Goal: Information Seeking & Learning: Learn about a topic

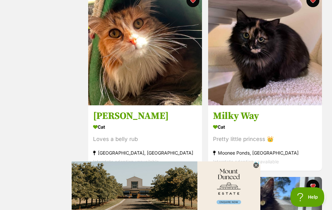
scroll to position [885, 0]
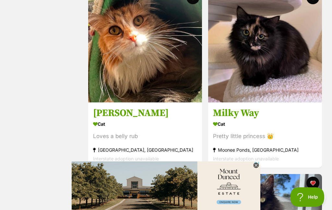
click at [245, 118] on h3 "Milky Way" at bounding box center [265, 113] width 104 height 12
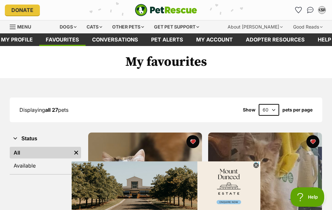
scroll to position [0, 0]
click at [253, 166] on icon at bounding box center [256, 166] width 6 height 6
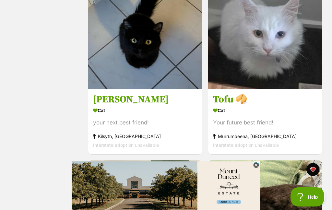
scroll to position [1824, 0]
click at [224, 103] on h3 "Tofu 🥠" at bounding box center [265, 99] width 104 height 12
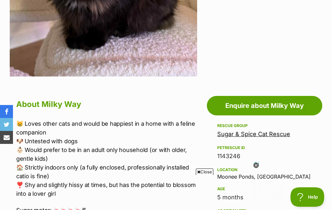
scroll to position [242, 0]
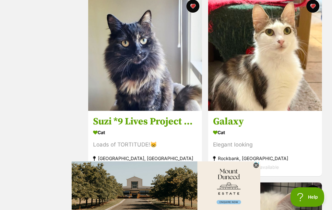
click at [141, 127] on h3 "Suzi *9 Lives Project Rescue*" at bounding box center [145, 121] width 104 height 12
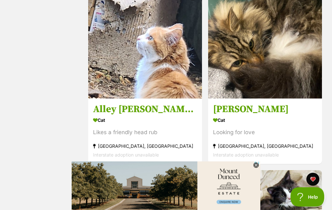
scroll to position [524, 0]
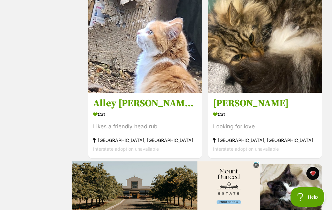
click at [239, 102] on h3 "[PERSON_NAME]" at bounding box center [265, 103] width 104 height 12
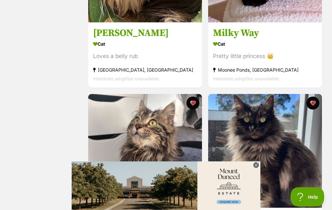
scroll to position [970, 0]
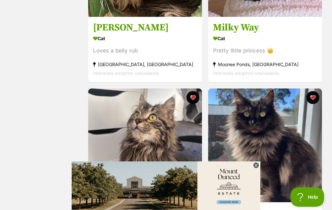
click at [260, 190] on img at bounding box center [265, 145] width 114 height 114
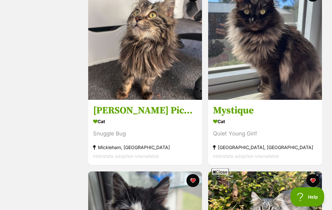
scroll to position [1072, 0]
click at [215, 175] on span "Close" at bounding box center [219, 171] width 17 height 6
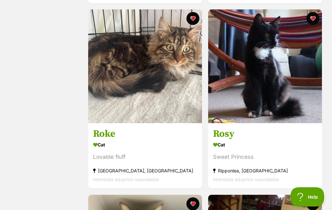
scroll to position [1419, 0]
click at [106, 138] on h3 "Roke" at bounding box center [145, 134] width 104 height 12
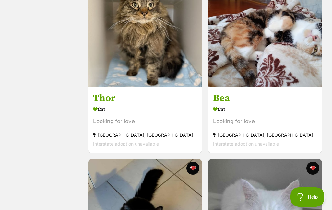
scroll to position [1641, 0]
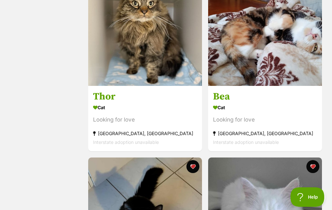
click at [109, 100] on h3 "Thor" at bounding box center [145, 96] width 104 height 12
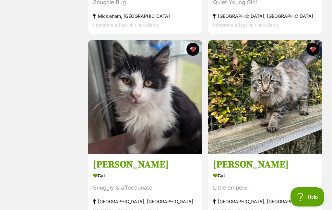
scroll to position [1203, 0]
click at [106, 167] on h3 "[PERSON_NAME]" at bounding box center [145, 164] width 104 height 12
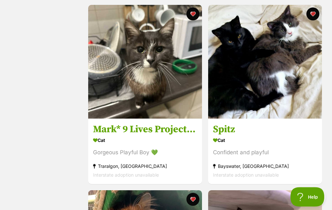
scroll to position [683, 0]
click at [229, 131] on h3 "Spitz" at bounding box center [265, 129] width 104 height 12
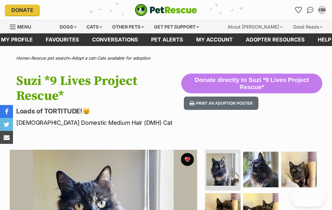
scroll to position [104, 0]
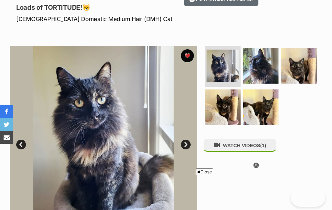
click at [260, 67] on img at bounding box center [261, 66] width 36 height 36
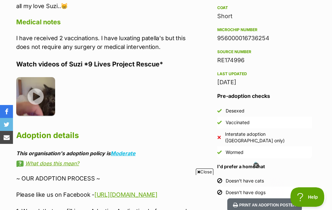
scroll to position [0, 0]
click at [33, 79] on img at bounding box center [35, 96] width 39 height 39
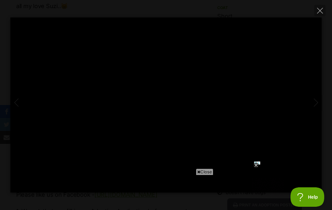
click at [254, 166] on icon at bounding box center [256, 166] width 6 height 6
type input "100"
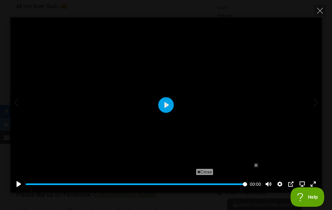
click at [320, 13] on icon "Close" at bounding box center [320, 11] width 6 height 6
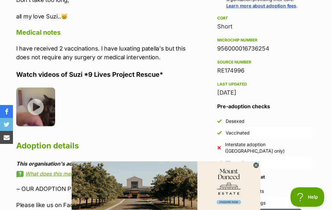
scroll to position [561, 0]
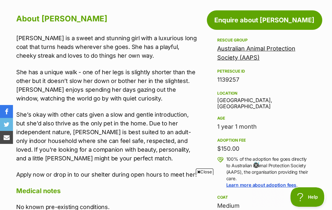
scroll to position [331, 0]
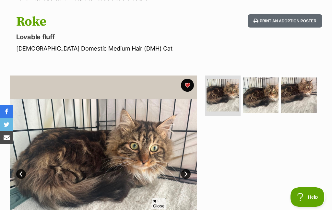
click at [261, 91] on img at bounding box center [261, 95] width 36 height 36
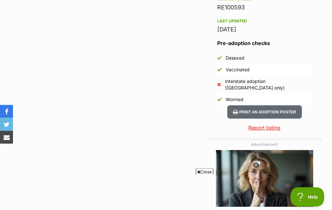
scroll to position [573, 0]
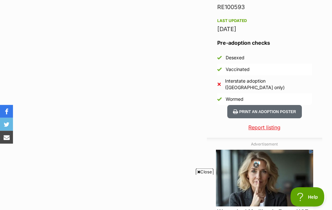
click at [256, 166] on icon at bounding box center [255, 165] width 2 height 2
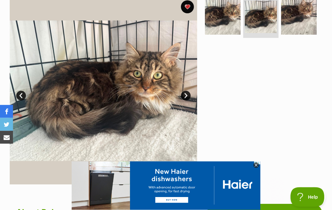
scroll to position [136, 0]
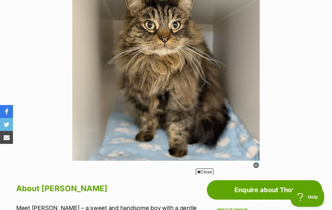
scroll to position [161, 0]
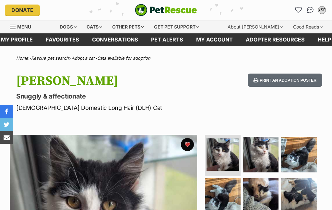
scroll to position [3, 0]
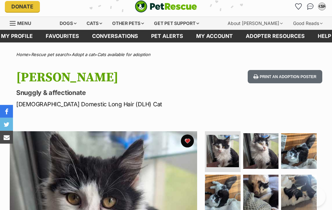
click at [265, 147] on img at bounding box center [261, 151] width 36 height 36
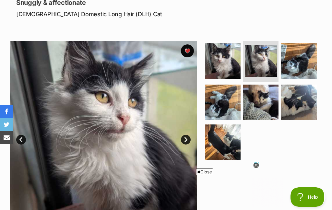
scroll to position [0, 0]
click at [296, 57] on img at bounding box center [299, 61] width 36 height 36
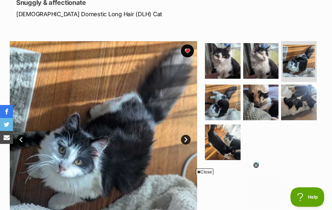
click at [223, 103] on img at bounding box center [223, 103] width 36 height 36
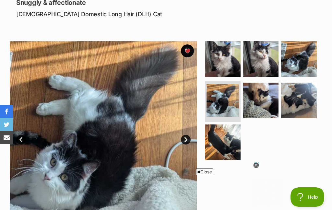
click at [260, 97] on img at bounding box center [261, 101] width 36 height 36
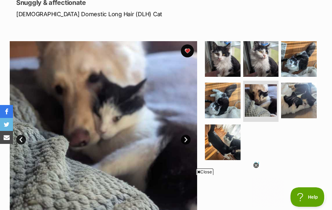
click at [302, 99] on img at bounding box center [299, 101] width 36 height 36
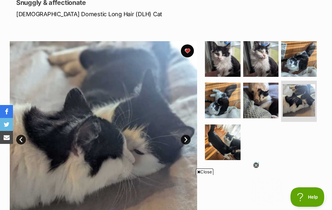
click at [228, 146] on img at bounding box center [223, 142] width 36 height 36
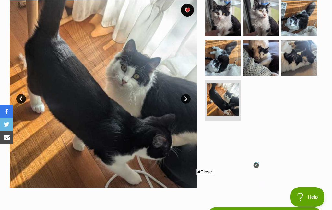
scroll to position [134, 0]
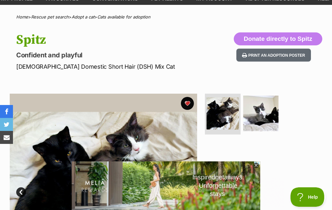
click at [264, 112] on img at bounding box center [261, 114] width 36 height 36
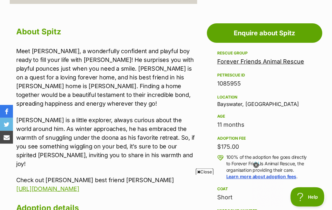
scroll to position [318, 0]
click at [267, 62] on link "Forever Friends Animal Rescue" at bounding box center [260, 61] width 87 height 7
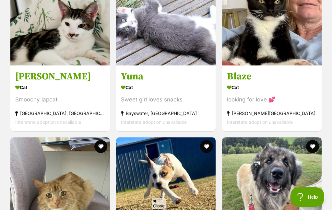
scroll to position [3030, 0]
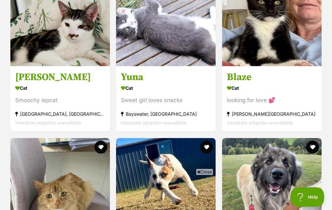
click at [131, 74] on h3 "Yuna" at bounding box center [166, 77] width 90 height 12
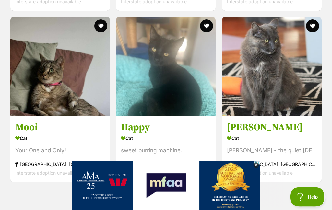
scroll to position [4007, 0]
click at [250, 123] on h3 "Amelia" at bounding box center [272, 127] width 90 height 12
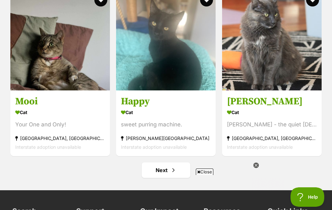
scroll to position [0, 0]
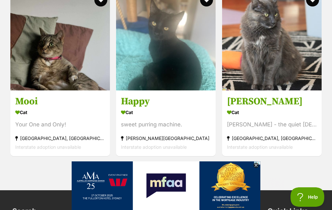
click at [238, 173] on img at bounding box center [229, 201] width 314 height 81
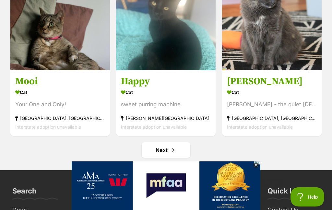
scroll to position [4053, 0]
click at [171, 150] on span "Next page" at bounding box center [173, 150] width 6 height 8
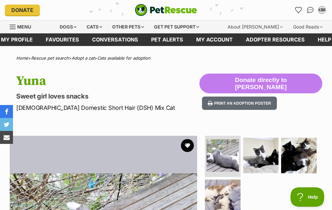
click at [264, 152] on img at bounding box center [261, 156] width 36 height 36
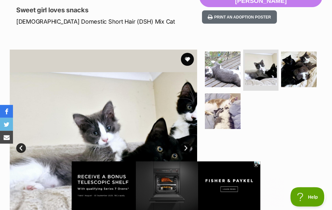
scroll to position [86, 0]
click at [261, 69] on img at bounding box center [260, 69] width 32 height 32
click at [303, 77] on img at bounding box center [299, 69] width 36 height 36
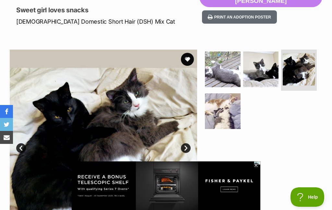
click at [225, 113] on img at bounding box center [223, 111] width 36 height 36
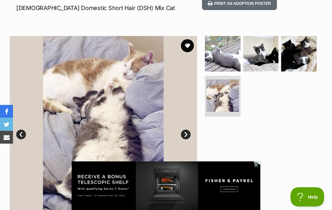
scroll to position [100, 0]
click at [220, 54] on img at bounding box center [223, 54] width 36 height 36
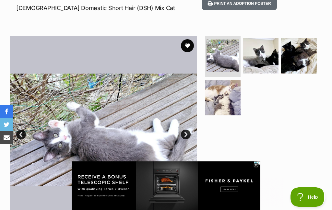
click at [189, 44] on button "favourite" at bounding box center [187, 45] width 13 height 13
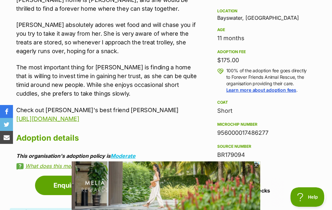
scroll to position [389, 0]
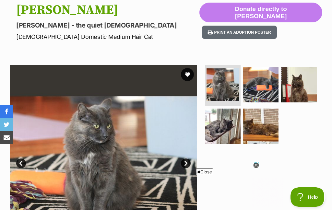
scroll to position [80, 0]
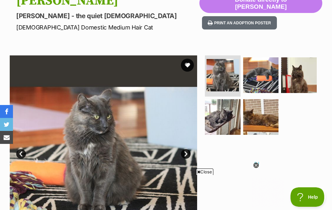
click at [294, 74] on img at bounding box center [299, 75] width 36 height 36
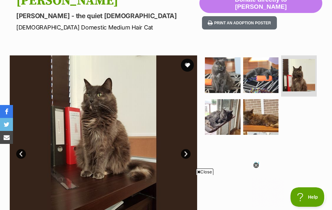
click at [223, 118] on img at bounding box center [223, 117] width 36 height 36
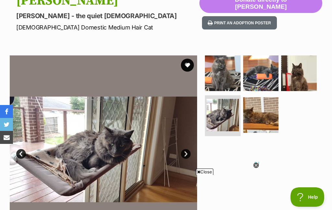
click at [257, 112] on img at bounding box center [261, 115] width 36 height 36
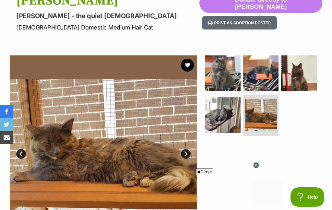
scroll to position [0, 0]
click at [295, 75] on img at bounding box center [299, 73] width 36 height 36
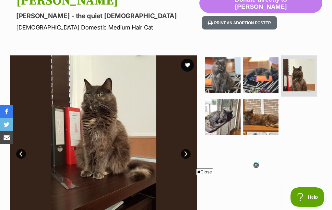
click at [252, 81] on img at bounding box center [261, 75] width 36 height 36
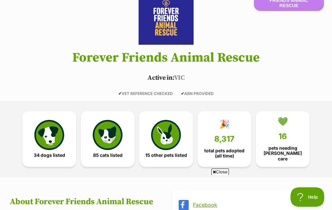
scroll to position [69, 0]
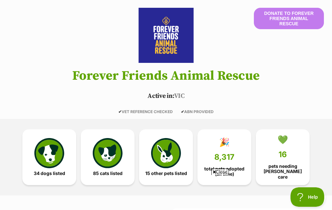
click at [110, 151] on img at bounding box center [108, 153] width 30 height 30
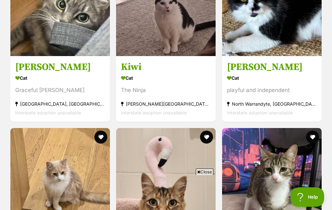
scroll to position [3400, 0]
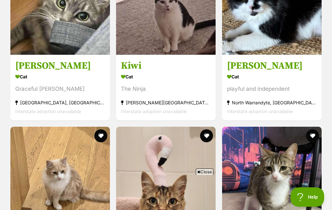
click at [251, 64] on h3 "Jasmine" at bounding box center [272, 66] width 90 height 12
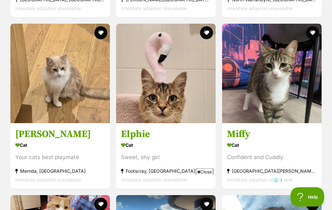
scroll to position [3504, 0]
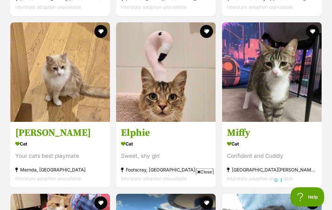
click at [33, 135] on h3 "Miguel" at bounding box center [60, 133] width 90 height 12
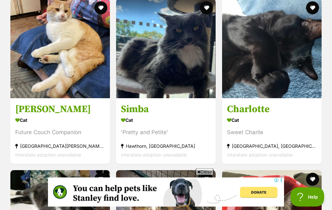
scroll to position [3699, 0]
click at [255, 110] on h3 "Charlotte" at bounding box center [272, 109] width 90 height 12
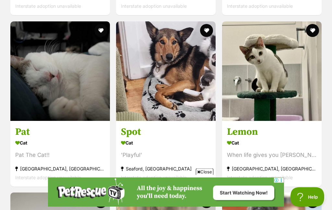
scroll to position [2478, 0]
click at [130, 130] on h3 "Spot" at bounding box center [166, 131] width 90 height 12
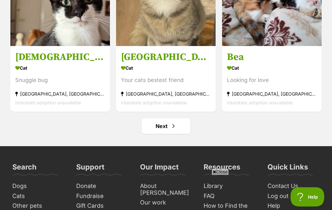
scroll to position [4092, 0]
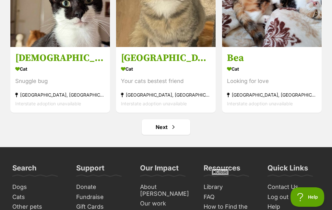
click at [164, 124] on link "Next" at bounding box center [165, 127] width 49 height 16
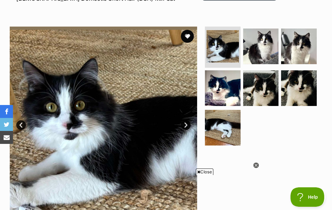
click at [266, 44] on img at bounding box center [261, 46] width 36 height 36
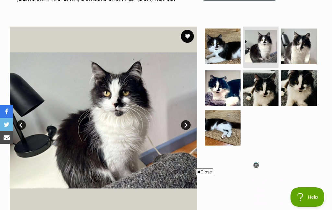
click at [301, 51] on img at bounding box center [299, 46] width 36 height 36
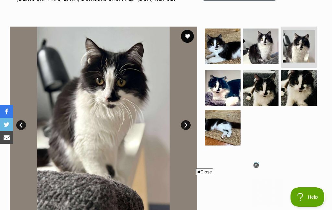
click at [224, 93] on img at bounding box center [223, 88] width 36 height 36
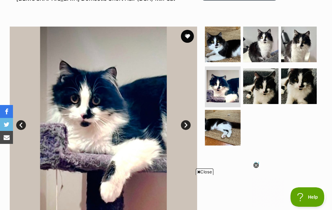
click at [263, 89] on img at bounding box center [261, 86] width 36 height 36
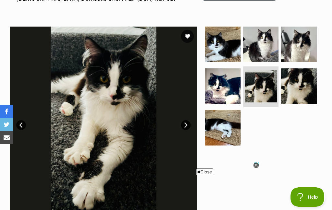
click at [302, 87] on img at bounding box center [299, 86] width 36 height 36
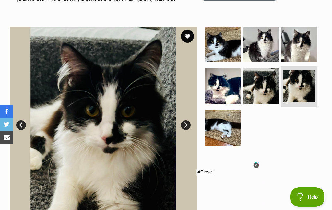
click at [229, 128] on img at bounding box center [223, 128] width 36 height 36
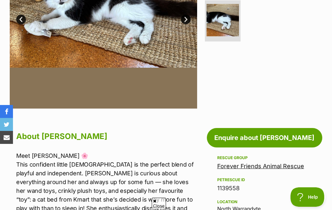
scroll to position [209, 0]
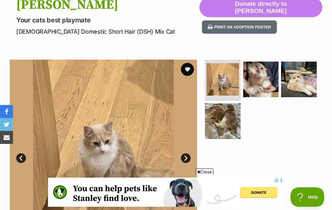
click at [263, 74] on img at bounding box center [261, 80] width 36 height 36
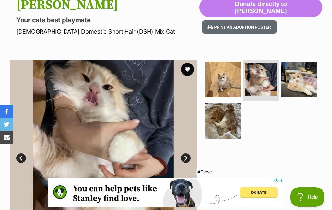
click at [300, 80] on img at bounding box center [299, 80] width 36 height 36
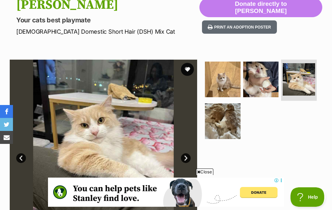
click at [221, 124] on img at bounding box center [223, 121] width 36 height 36
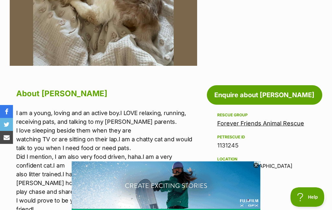
scroll to position [254, 0]
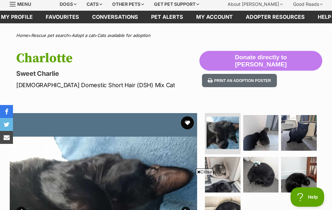
click at [296, 133] on img at bounding box center [299, 133] width 36 height 36
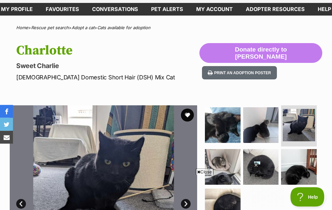
scroll to position [28, 0]
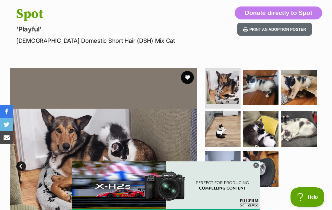
click at [260, 83] on img at bounding box center [261, 88] width 36 height 36
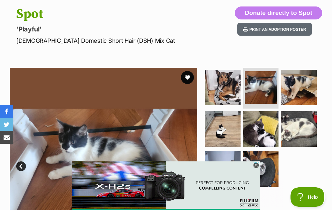
click at [301, 86] on img at bounding box center [299, 88] width 36 height 36
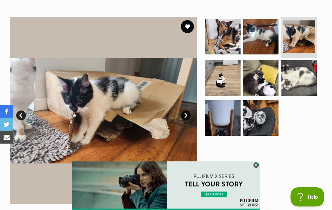
scroll to position [118, 0]
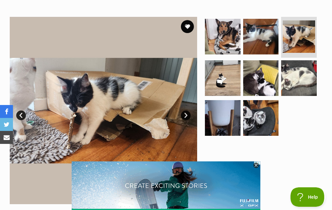
click at [222, 78] on img at bounding box center [223, 78] width 36 height 36
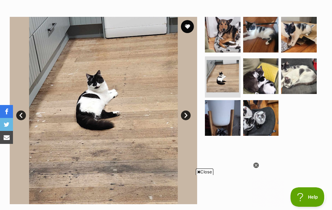
scroll to position [0, 0]
click at [261, 76] on img at bounding box center [261, 76] width 36 height 36
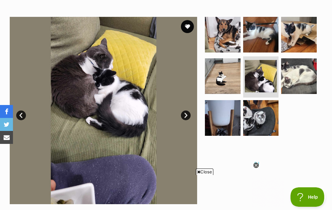
click at [297, 74] on img at bounding box center [299, 76] width 36 height 36
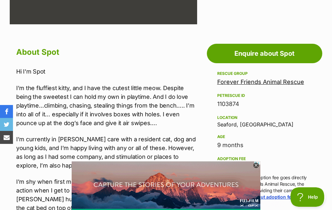
scroll to position [297, 0]
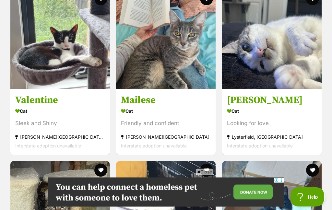
scroll to position [1820, 0]
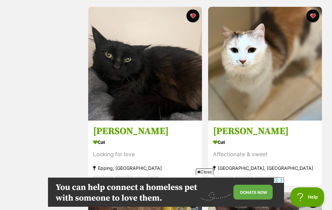
click at [106, 131] on h3 "[PERSON_NAME]" at bounding box center [145, 131] width 104 height 12
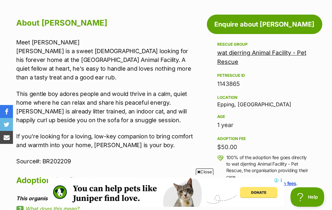
scroll to position [326, 0]
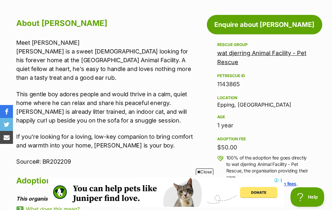
click at [262, 52] on link "wat djerring Animal Facility - Pet Rescue" at bounding box center [261, 58] width 89 height 16
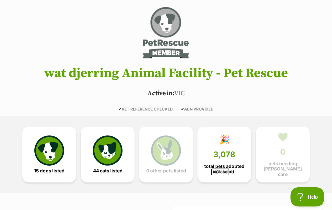
scroll to position [53, 0]
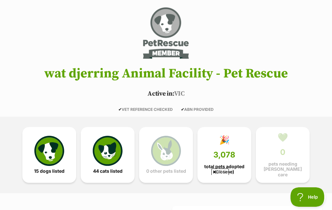
click at [110, 148] on img at bounding box center [108, 151] width 30 height 30
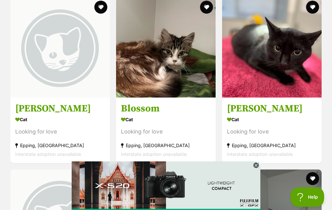
scroll to position [649, 0]
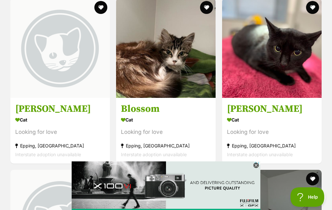
click at [149, 106] on h3 "Blossom" at bounding box center [166, 109] width 90 height 12
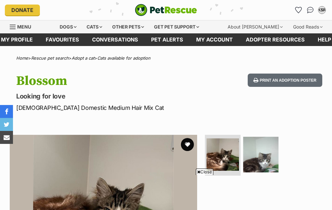
scroll to position [60, 0]
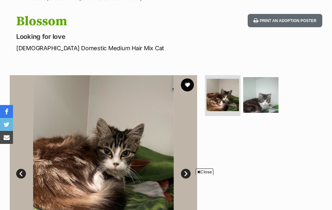
click at [260, 94] on img at bounding box center [261, 95] width 36 height 36
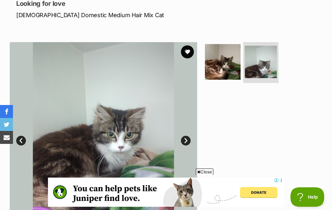
scroll to position [95, 0]
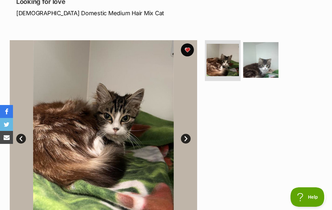
scroll to position [104, 0]
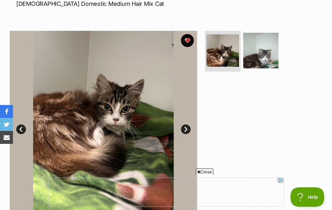
click at [265, 54] on img at bounding box center [261, 51] width 36 height 36
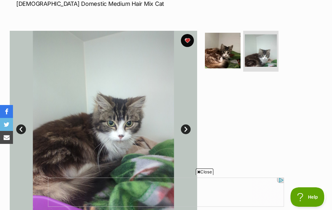
click at [227, 53] on img at bounding box center [223, 51] width 36 height 36
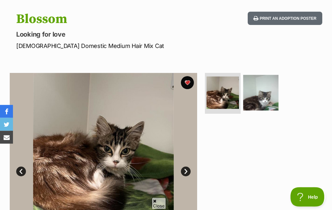
scroll to position [62, 0]
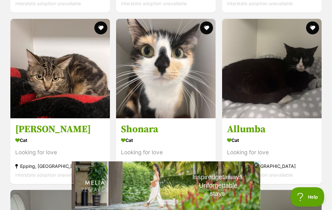
scroll to position [2340, 0]
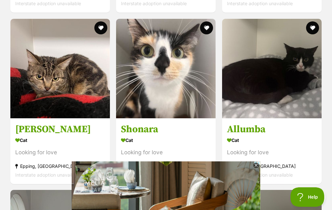
click at [148, 127] on h3 "Shonara" at bounding box center [166, 129] width 90 height 12
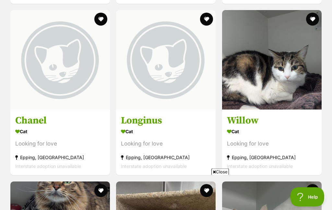
scroll to position [808, 0]
click at [150, 117] on h3 "Longinus" at bounding box center [166, 120] width 90 height 12
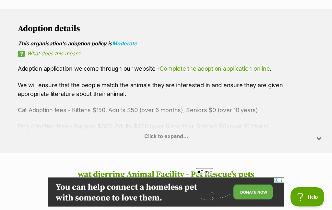
scroll to position [364, 0]
click at [173, 135] on div "Click to expand..." at bounding box center [165, 119] width 315 height 51
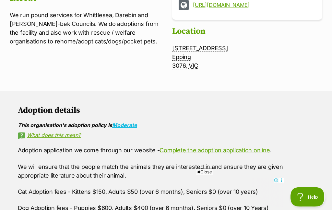
scroll to position [282, 0]
click at [239, 147] on link "Complete the adoption application online" at bounding box center [214, 150] width 110 height 7
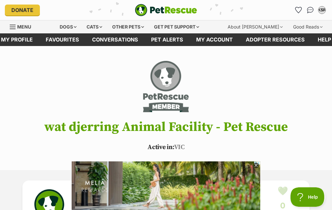
scroll to position [0, 0]
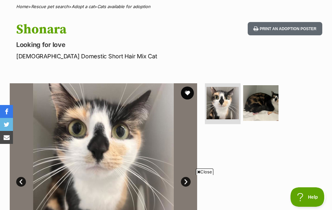
click at [269, 106] on img at bounding box center [261, 103] width 36 height 36
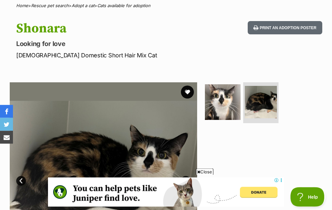
scroll to position [52, 0]
click at [189, 90] on button "favourite" at bounding box center [187, 91] width 13 height 13
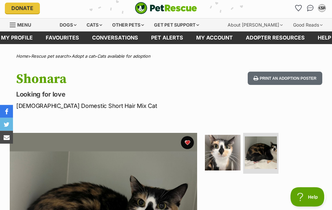
scroll to position [0, 0]
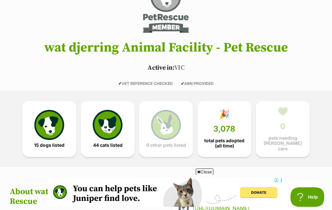
click at [108, 127] on img at bounding box center [108, 125] width 30 height 30
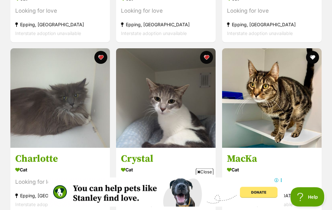
scroll to position [1284, 0]
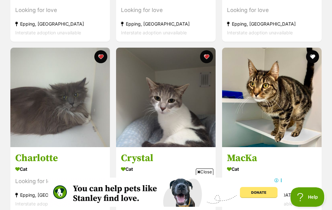
click at [142, 157] on h3 "Crystal" at bounding box center [166, 158] width 90 height 12
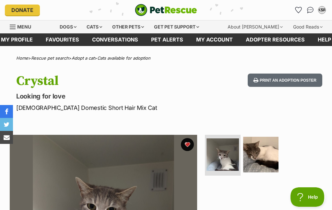
click at [260, 156] on img at bounding box center [261, 155] width 36 height 36
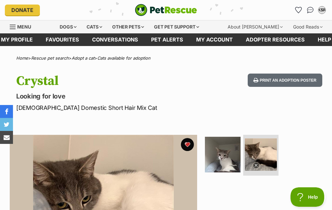
click at [223, 154] on img at bounding box center [223, 155] width 36 height 36
